Goal: Check status

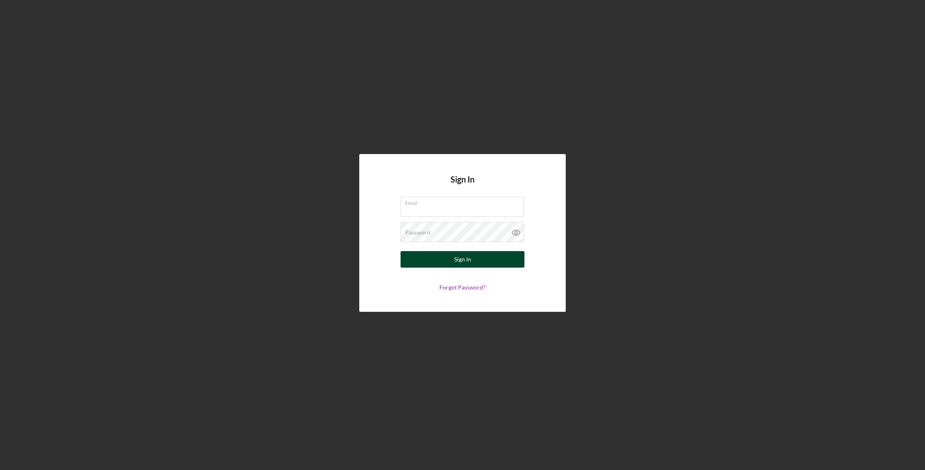
type input "[PERSON_NAME][EMAIL_ADDRESS][DOMAIN_NAME]"
click at [460, 257] on div "Sign In" at bounding box center [462, 259] width 17 height 17
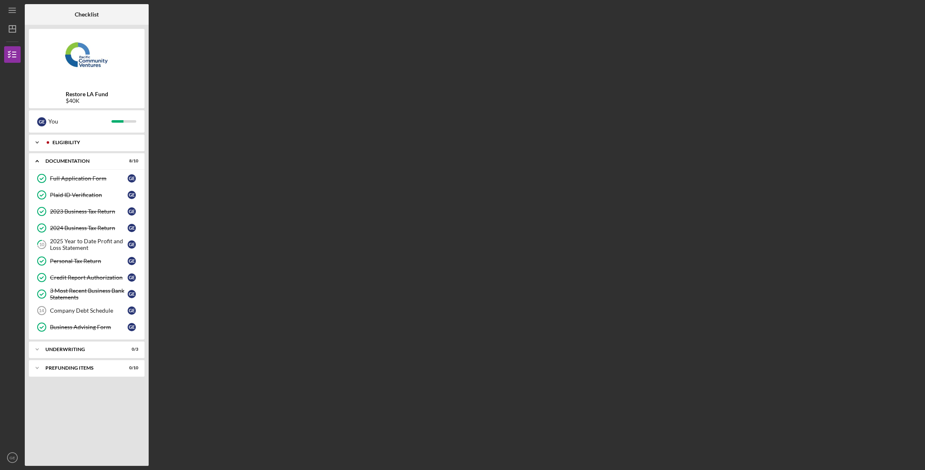
click at [43, 144] on icon "Icon/Expander" at bounding box center [37, 142] width 17 height 17
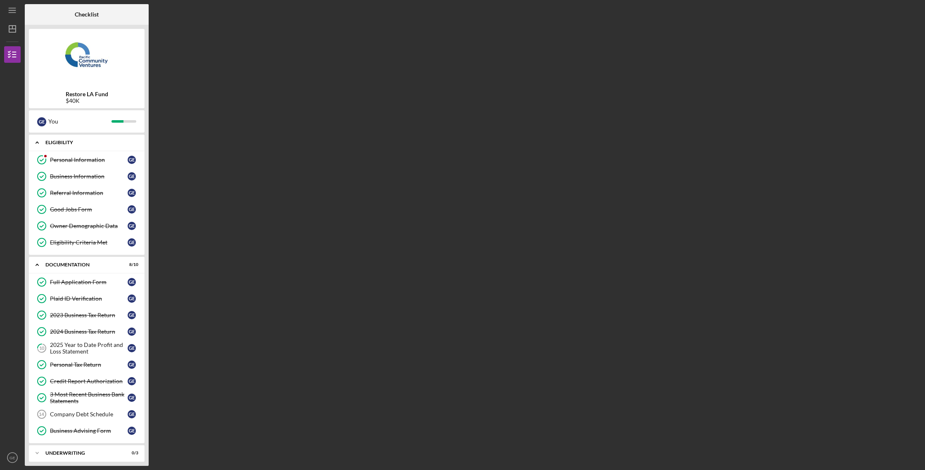
click at [43, 144] on icon "Icon/Expander" at bounding box center [37, 142] width 17 height 17
